Goal: Task Accomplishment & Management: Manage account settings

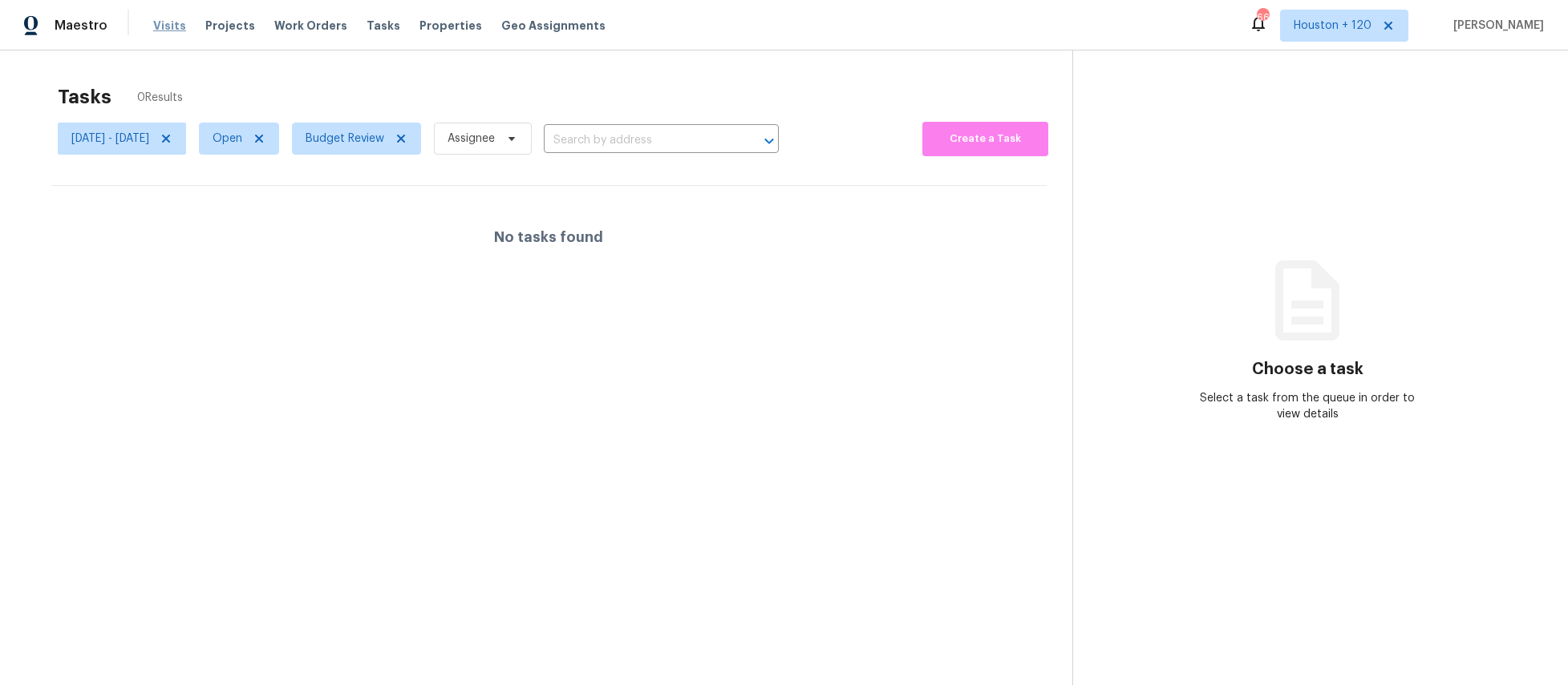
click at [159, 25] on span "Visits" at bounding box center [170, 26] width 33 height 16
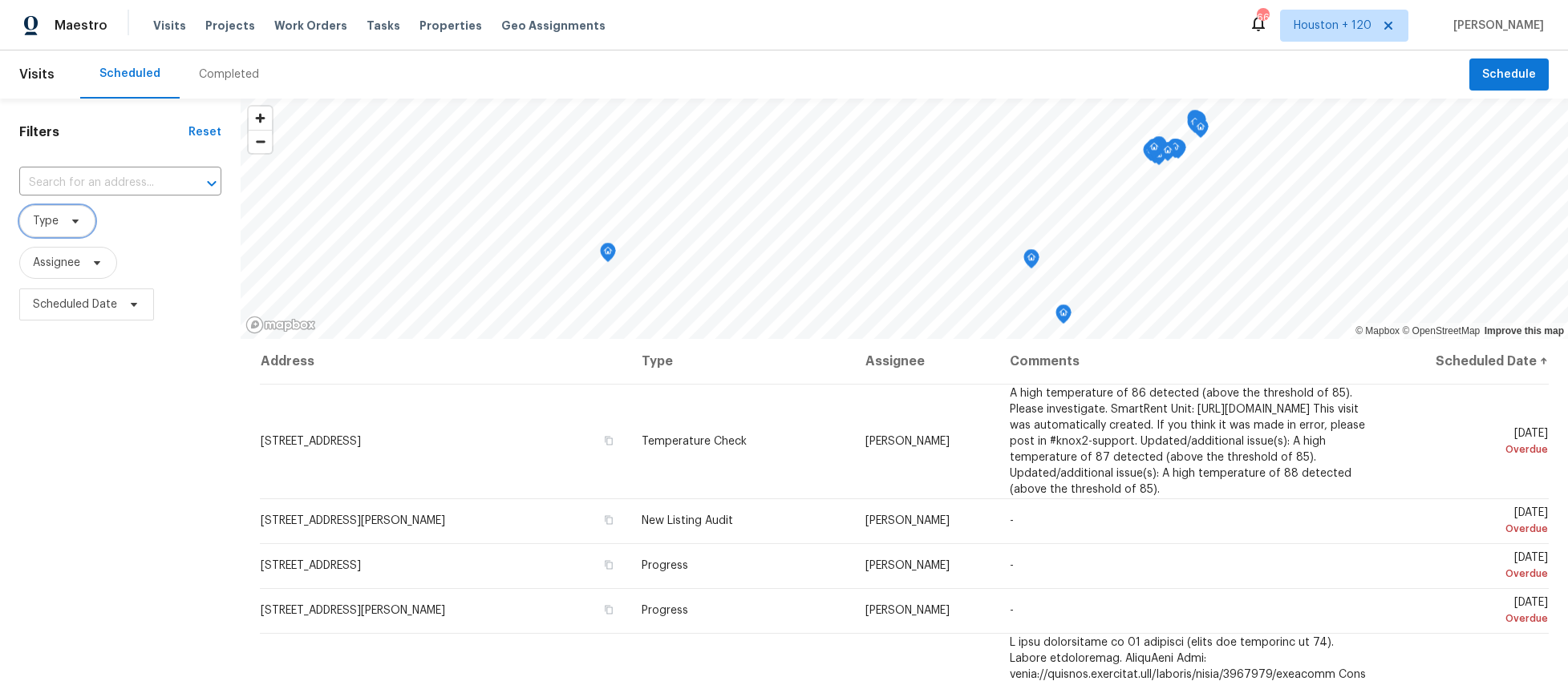
click at [79, 217] on icon at bounding box center [75, 222] width 13 height 13
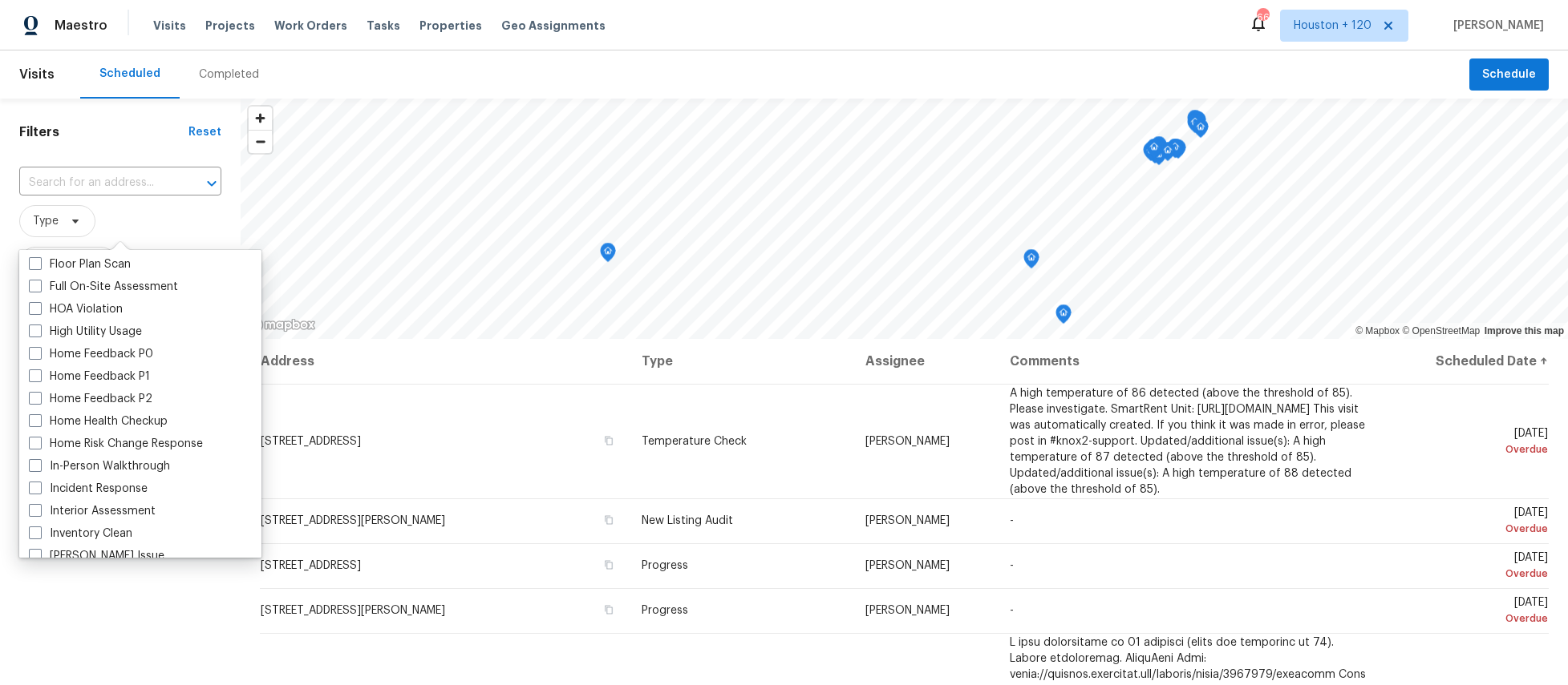
scroll to position [440, 0]
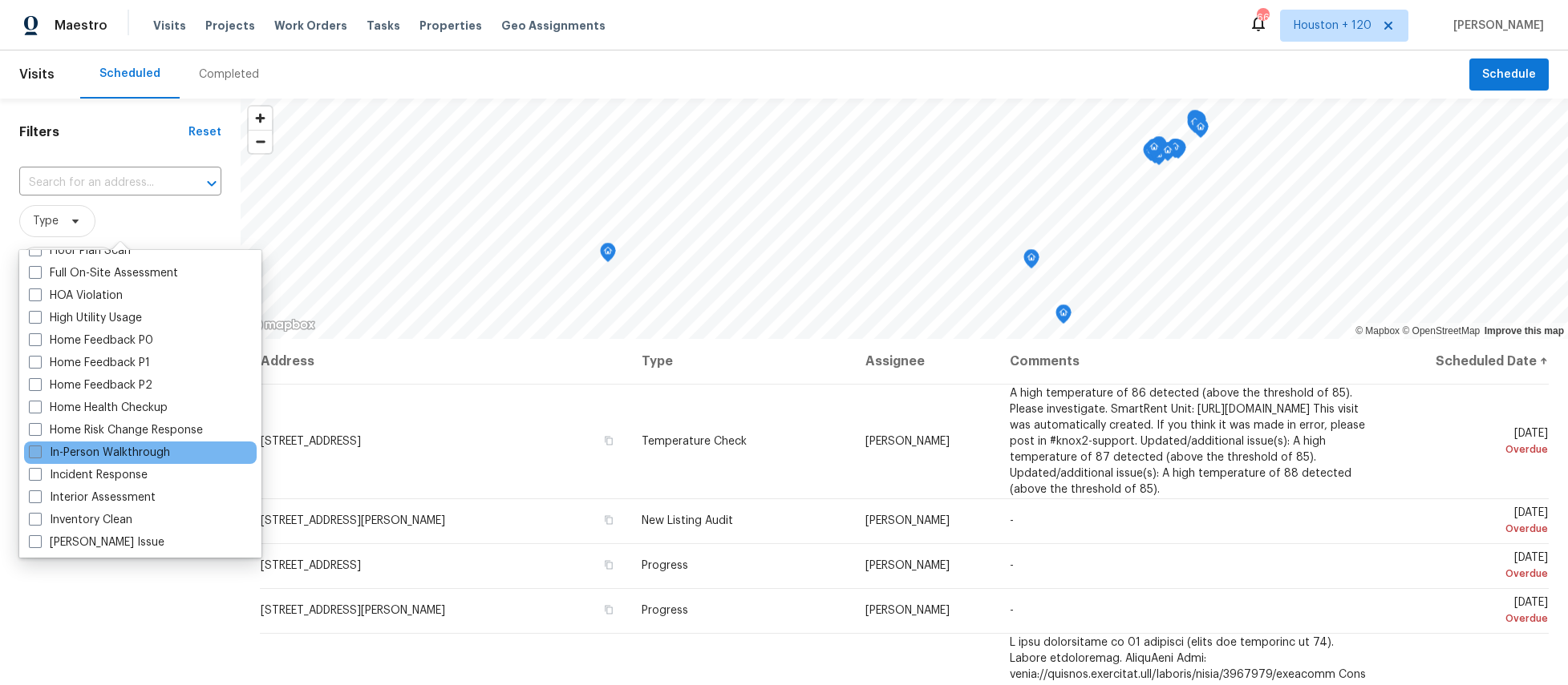
click at [99, 451] on label "In-Person Walkthrough" at bounding box center [100, 453] width 141 height 16
click at [39, 451] on input "In-Person Walkthrough" at bounding box center [34, 450] width 10 height 10
checkbox input "true"
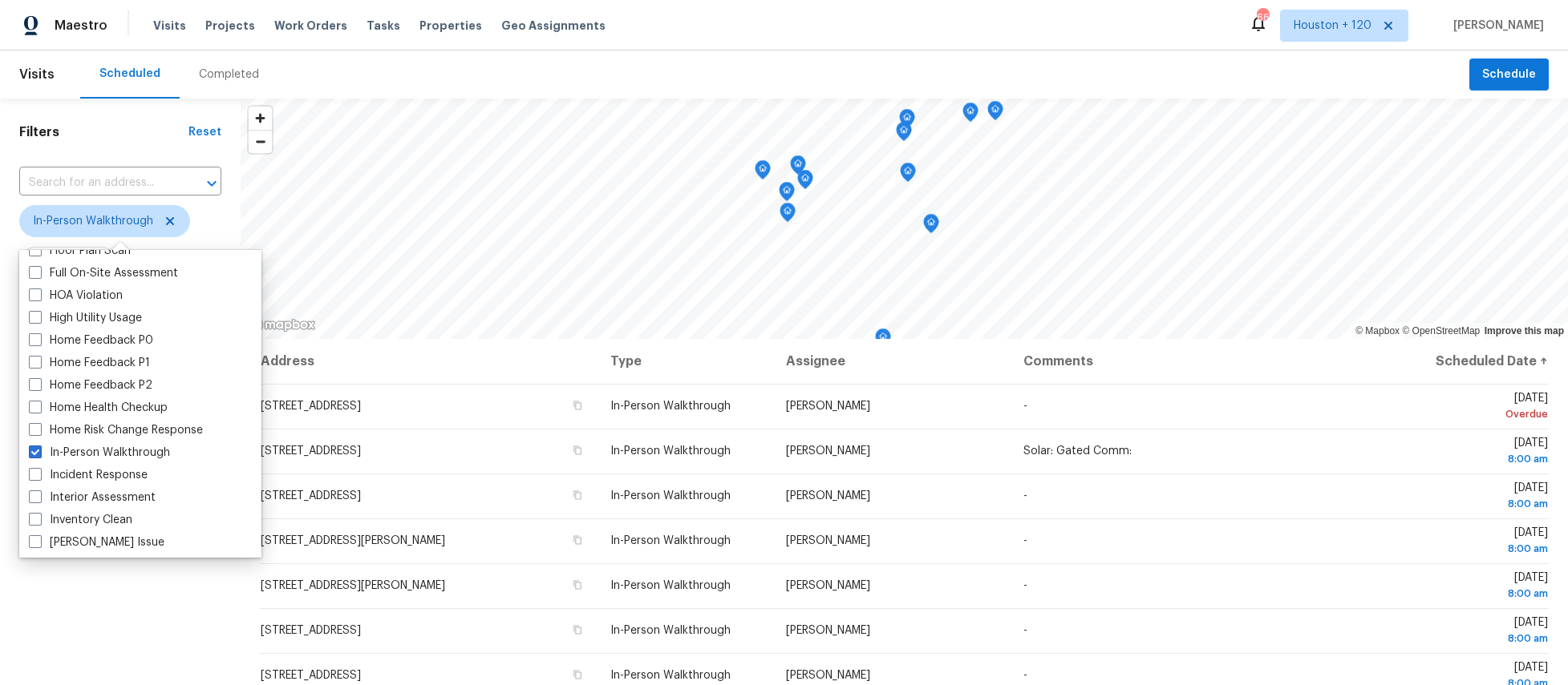
click at [143, 142] on div "Filters Reset ​ In-Person Walkthrough Assignee Scheduled Date" at bounding box center [120, 493] width 241 height 788
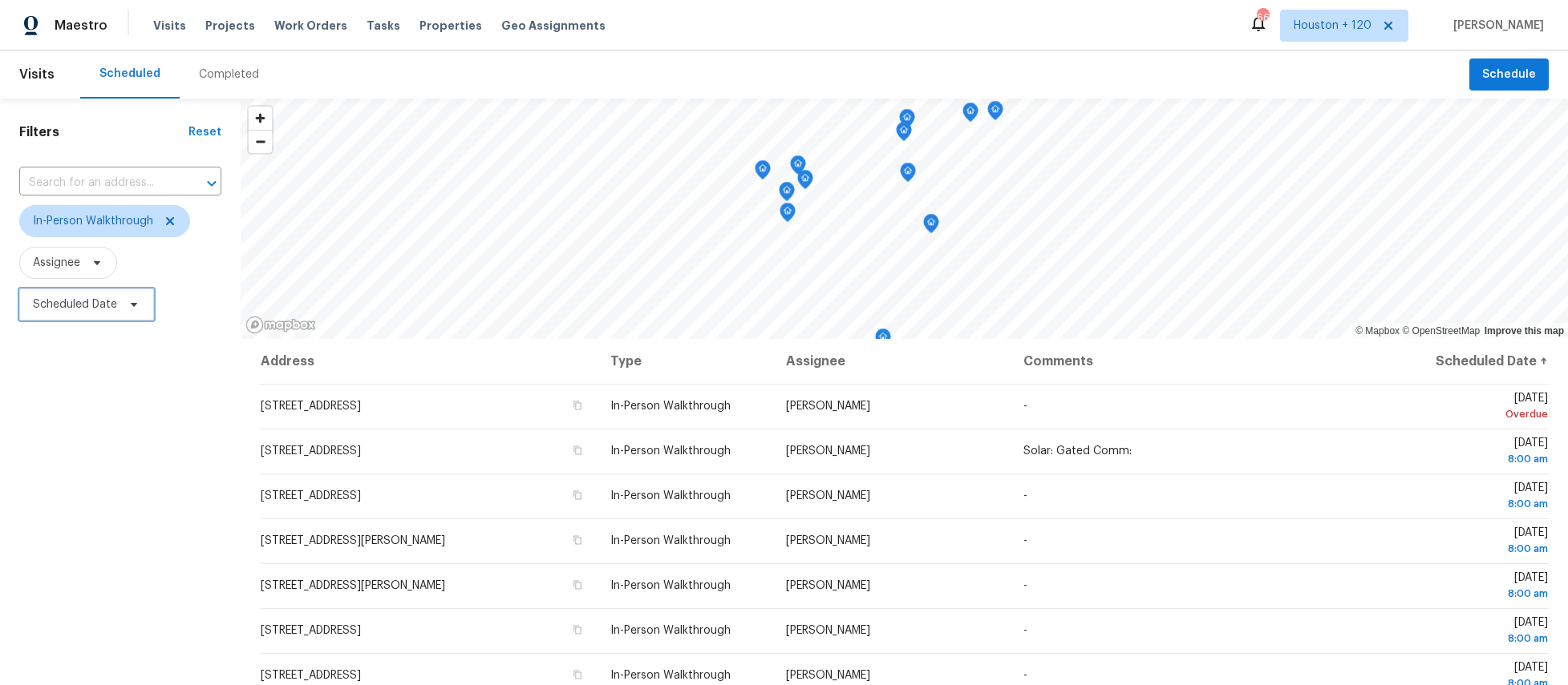
click at [127, 303] on icon at bounding box center [134, 305] width 13 height 13
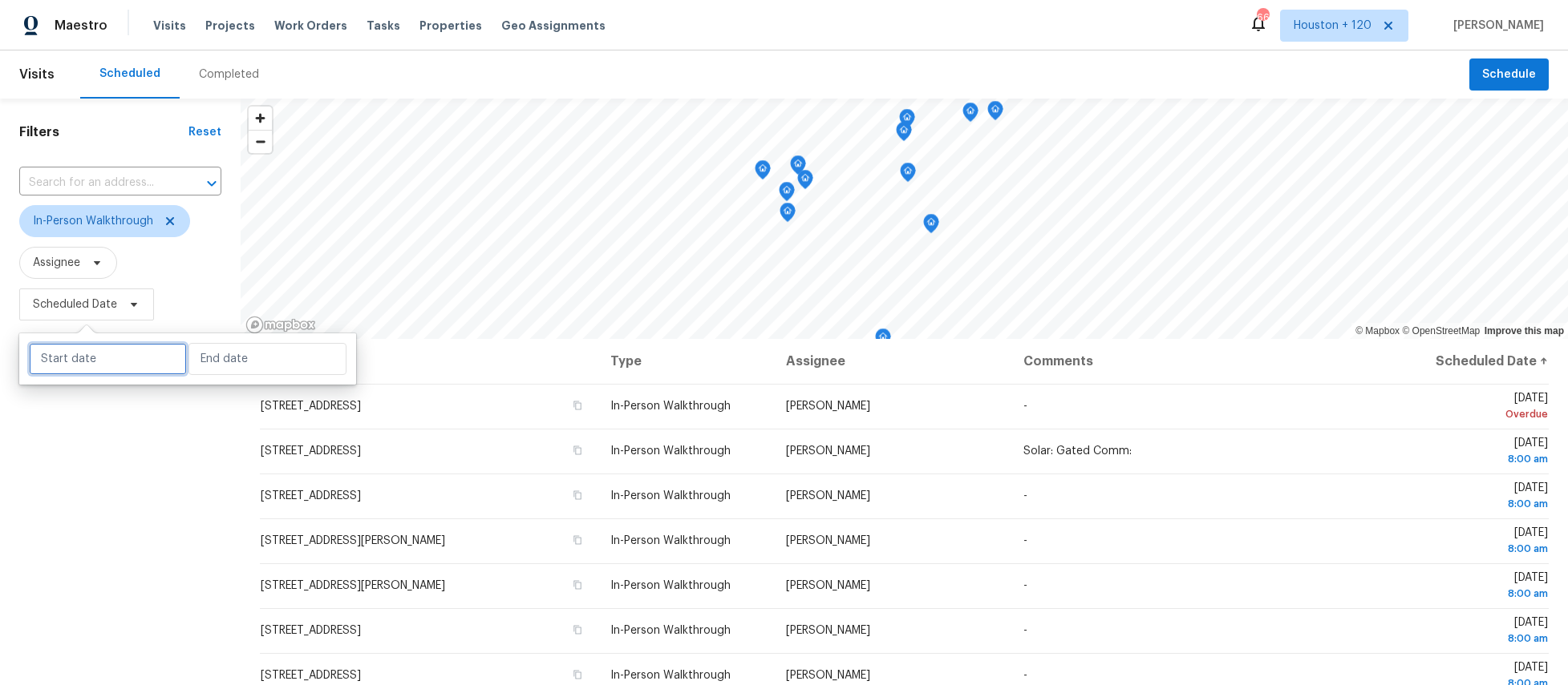
select select "9"
select select "2025"
select select "10"
select select "2025"
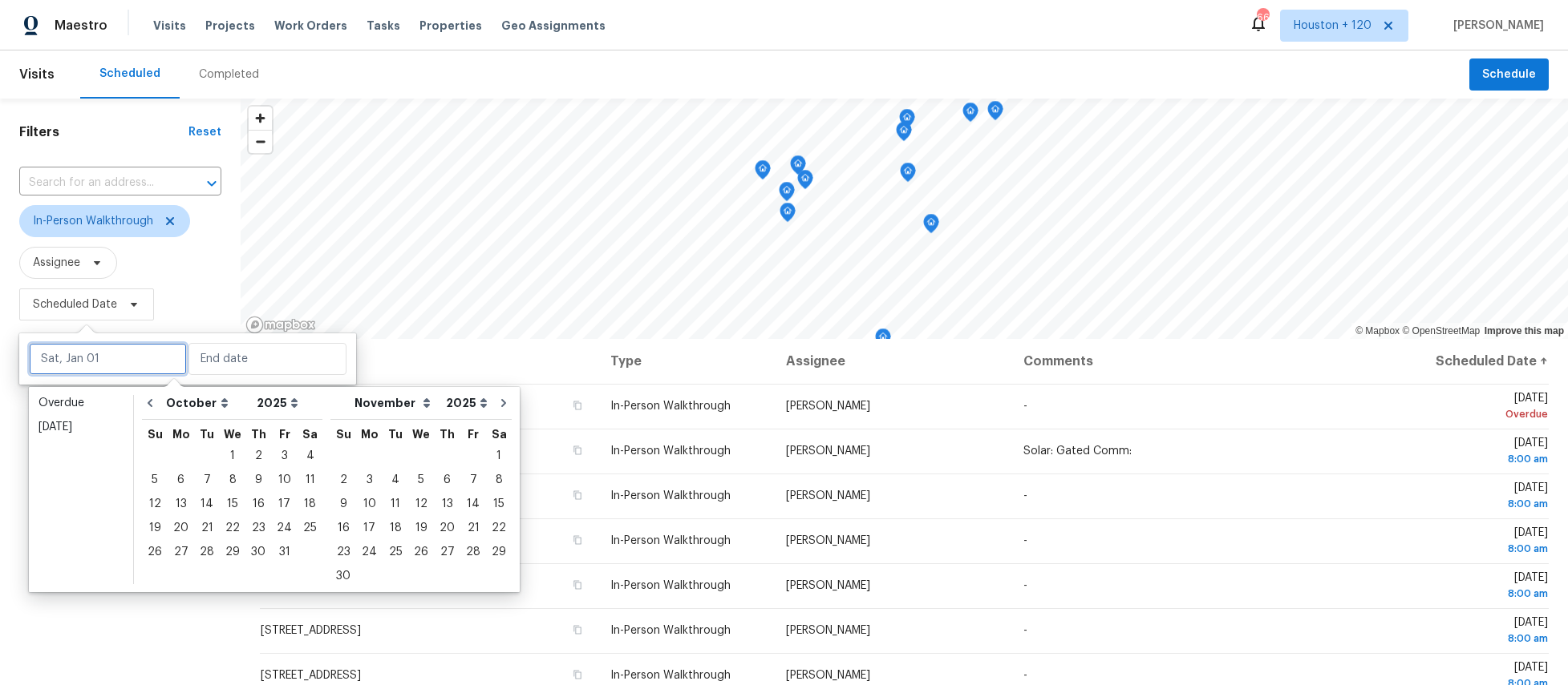
click at [121, 359] on input "text" at bounding box center [108, 359] width 158 height 32
click at [299, 478] on div "11" at bounding box center [310, 480] width 25 height 23
type input "[DATE]"
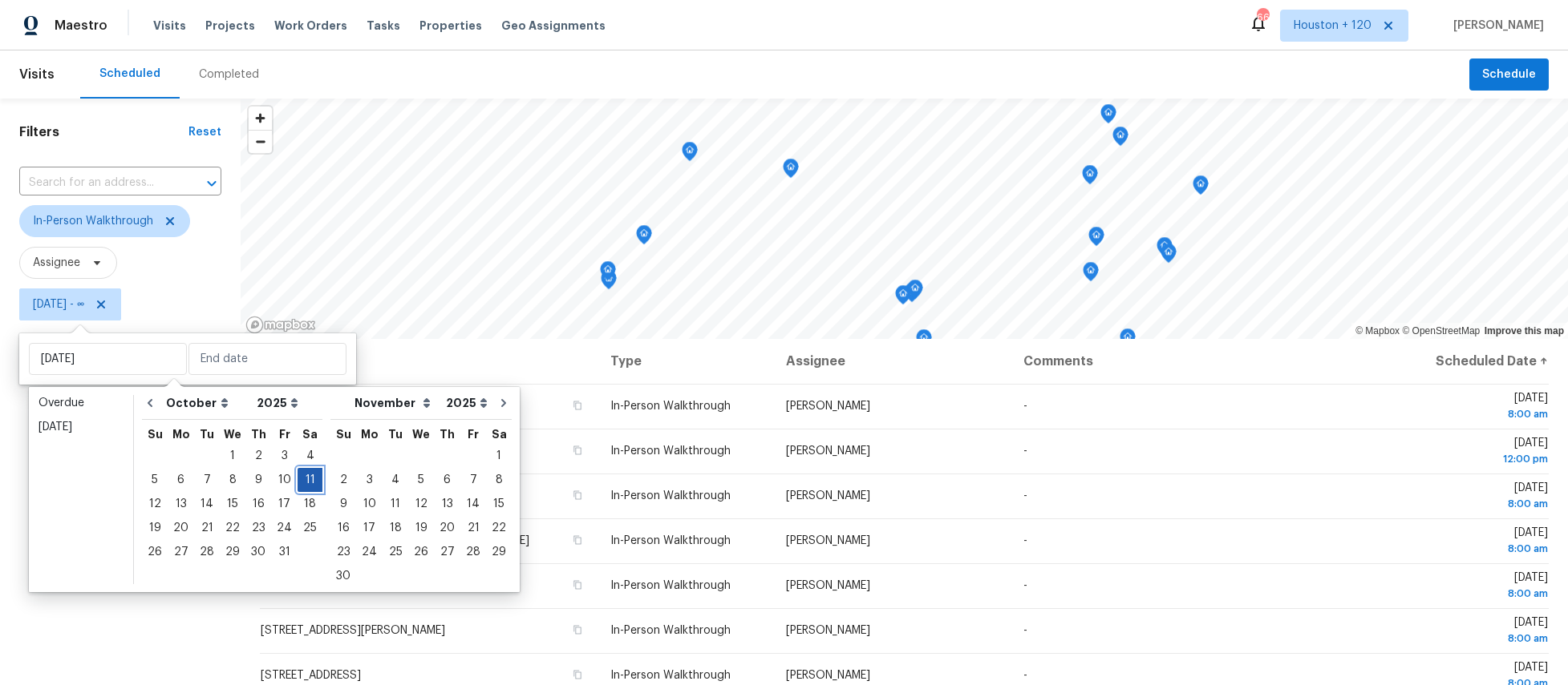
click at [299, 478] on div "11" at bounding box center [310, 480] width 25 height 23
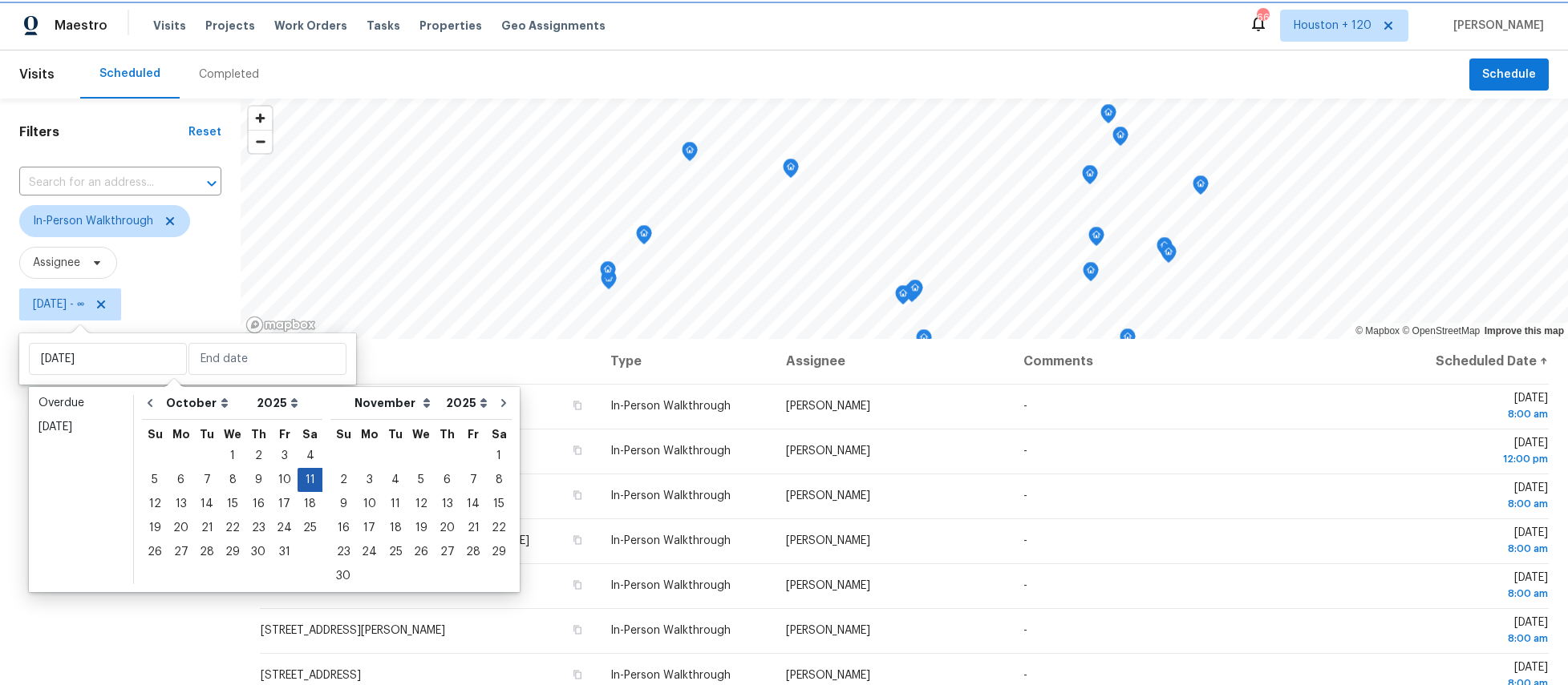
type input "[DATE]"
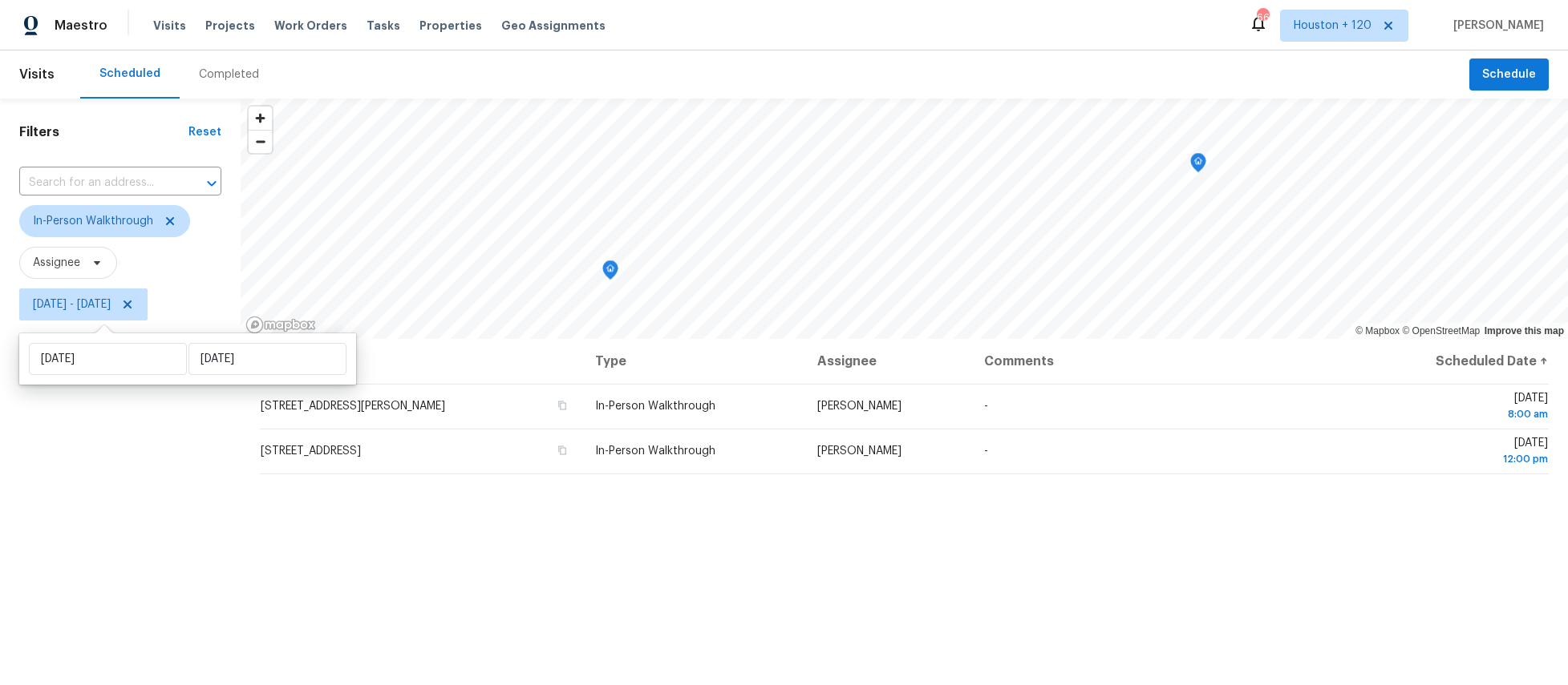
click at [91, 477] on div "Filters Reset ​ In-Person Walkthrough Assignee [DATE] - [DATE]" at bounding box center [120, 493] width 241 height 788
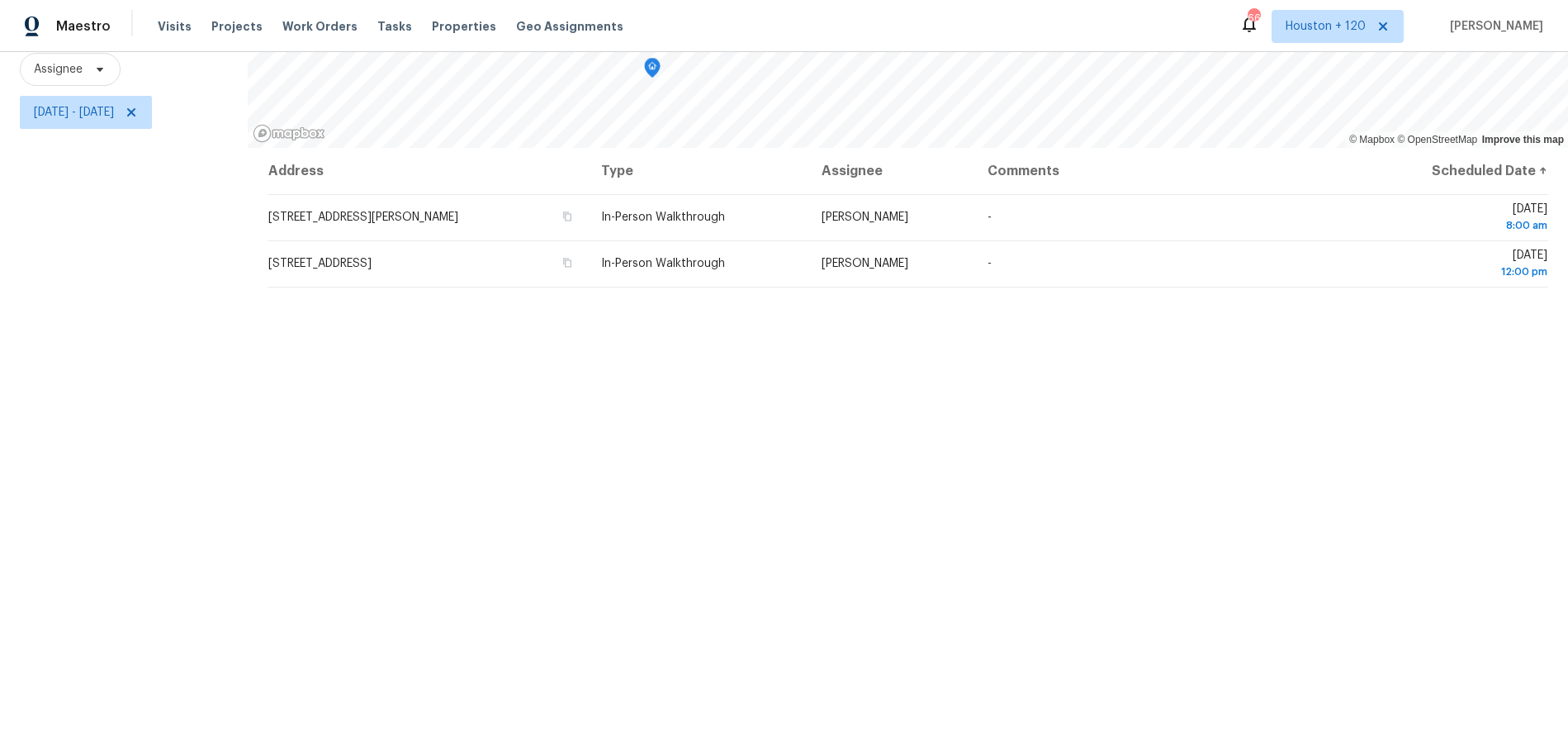
scroll to position [202, 0]
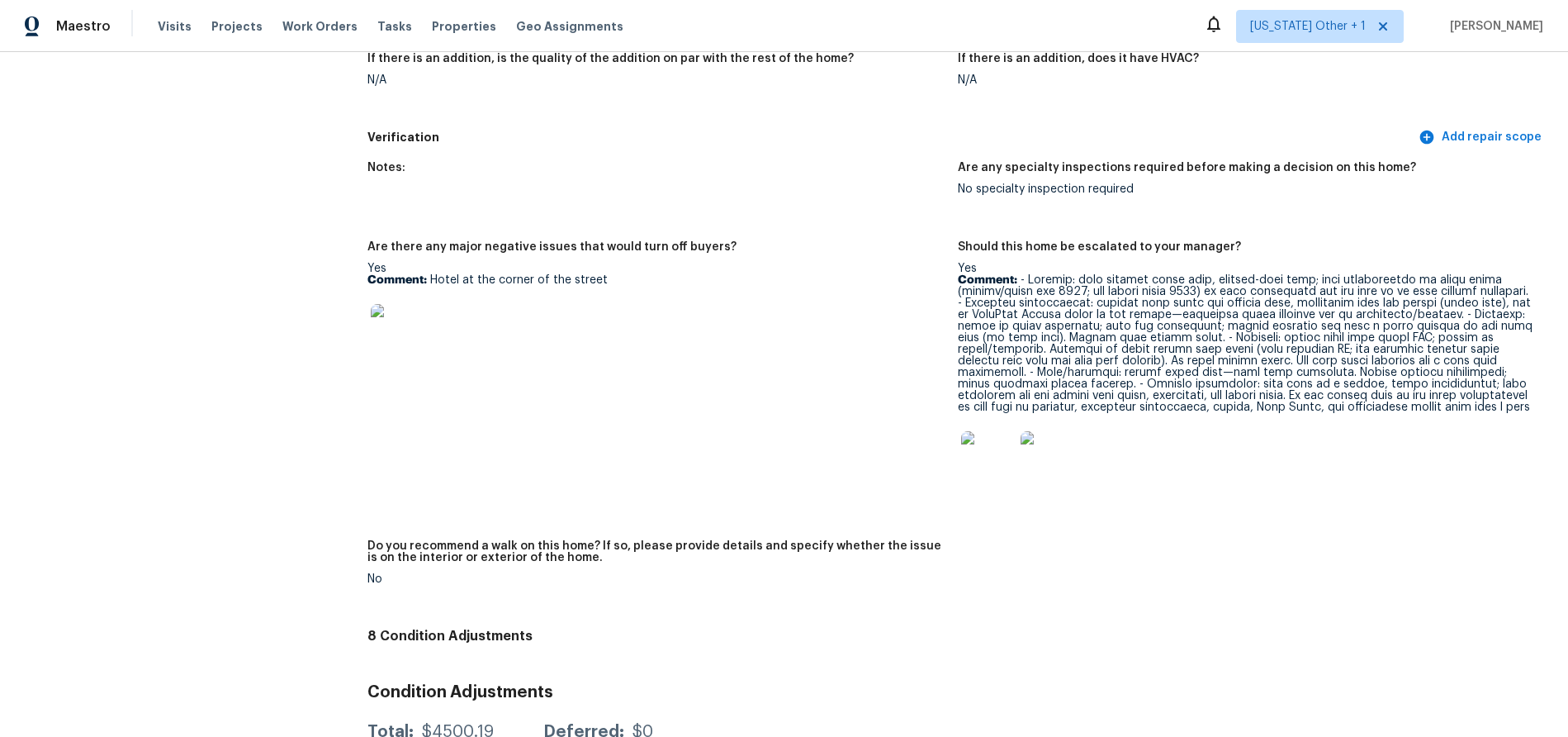
scroll to position [3686, 0]
